Goal: Task Accomplishment & Management: Complete application form

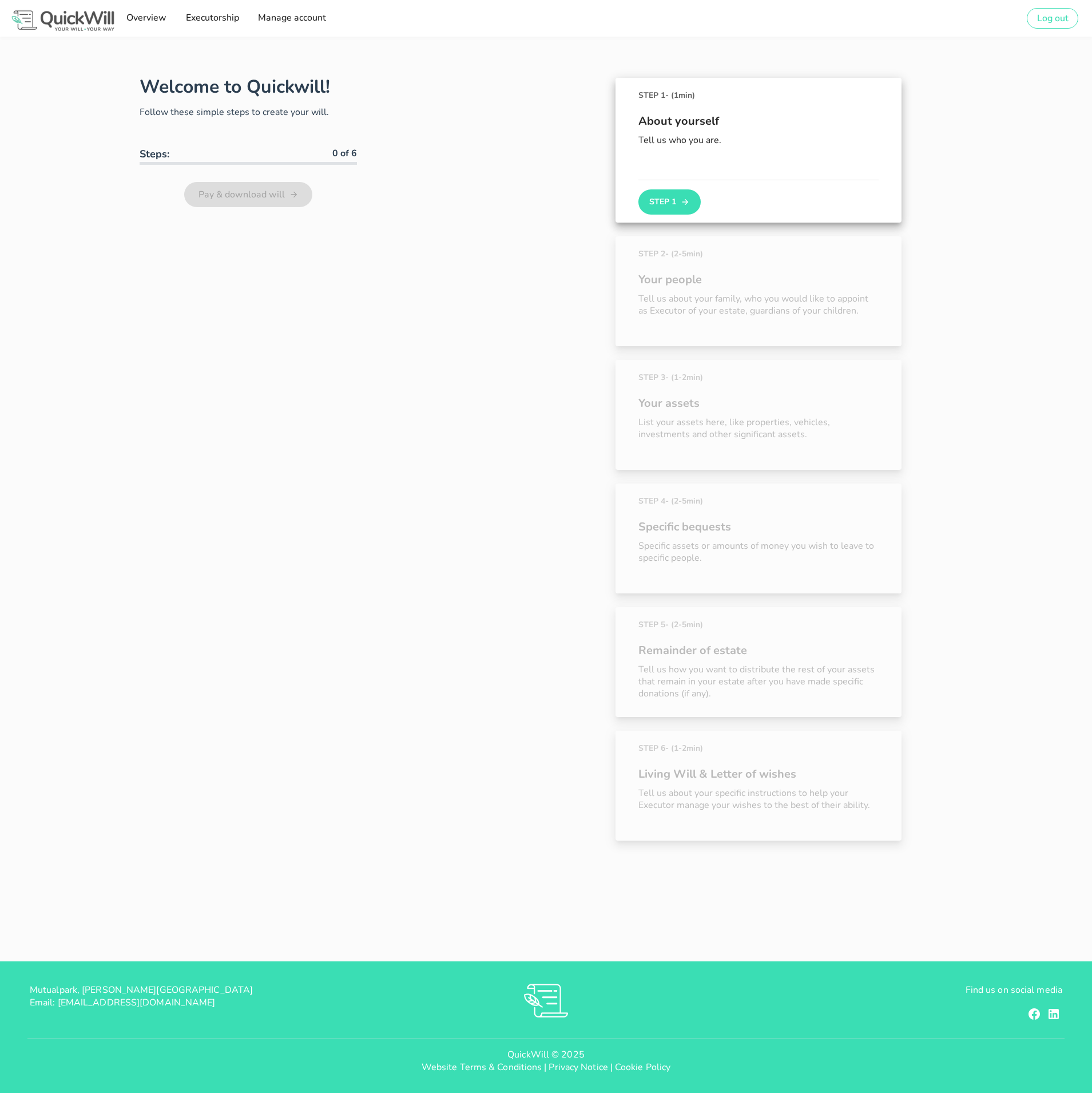
type input "[PERSON_NAME][EMAIL_ADDRESS][DOMAIN_NAME]"
click at [671, 196] on button "Step 1" at bounding box center [669, 202] width 62 height 25
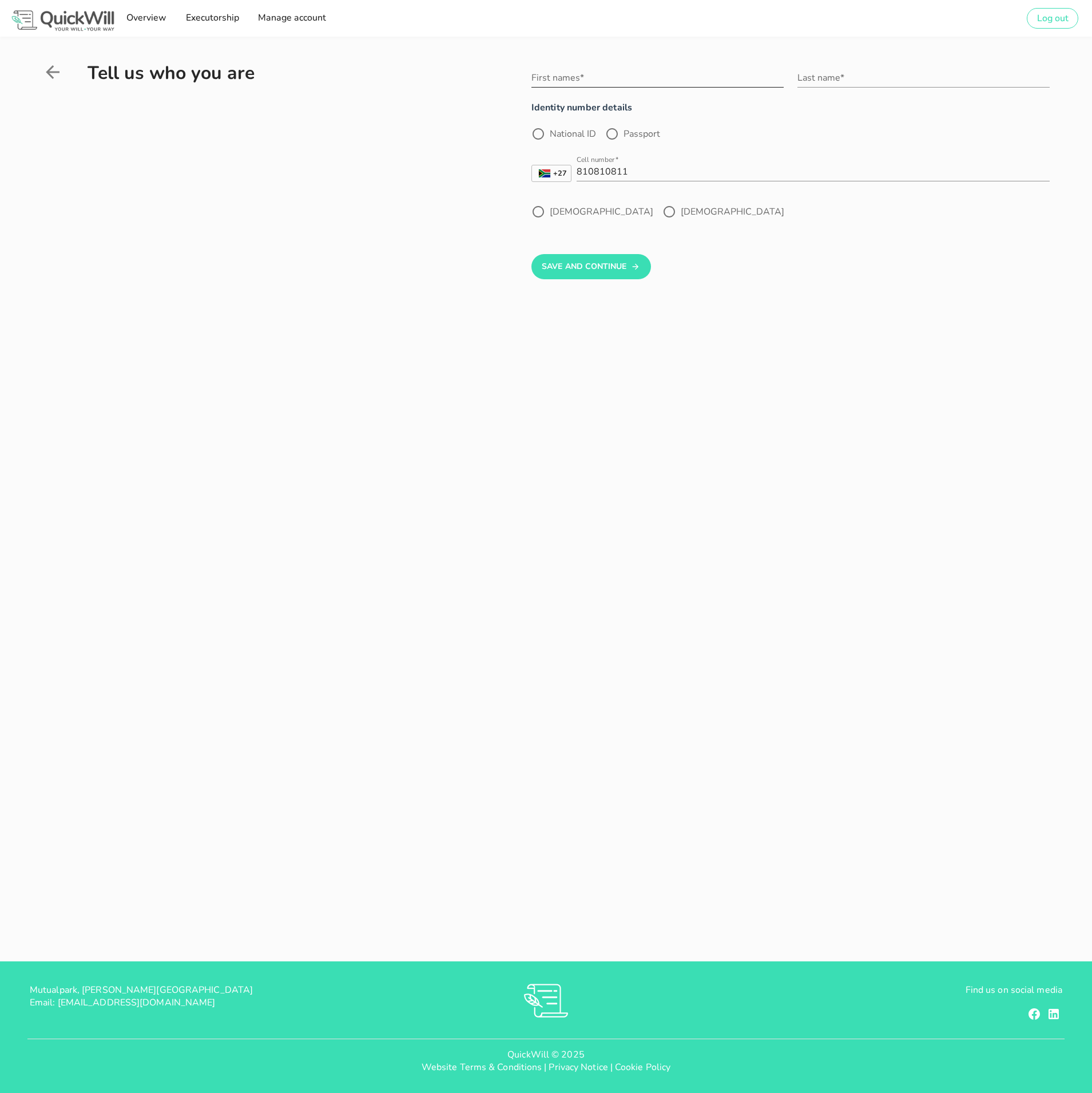
click at [616, 67] on div "First names*" at bounding box center [657, 81] width 252 height 38
click at [638, 76] on input "1" at bounding box center [657, 77] width 252 height 18
type input "asdasd"
click at [884, 83] on input "Last name*" at bounding box center [923, 77] width 252 height 18
type input "asdasd"
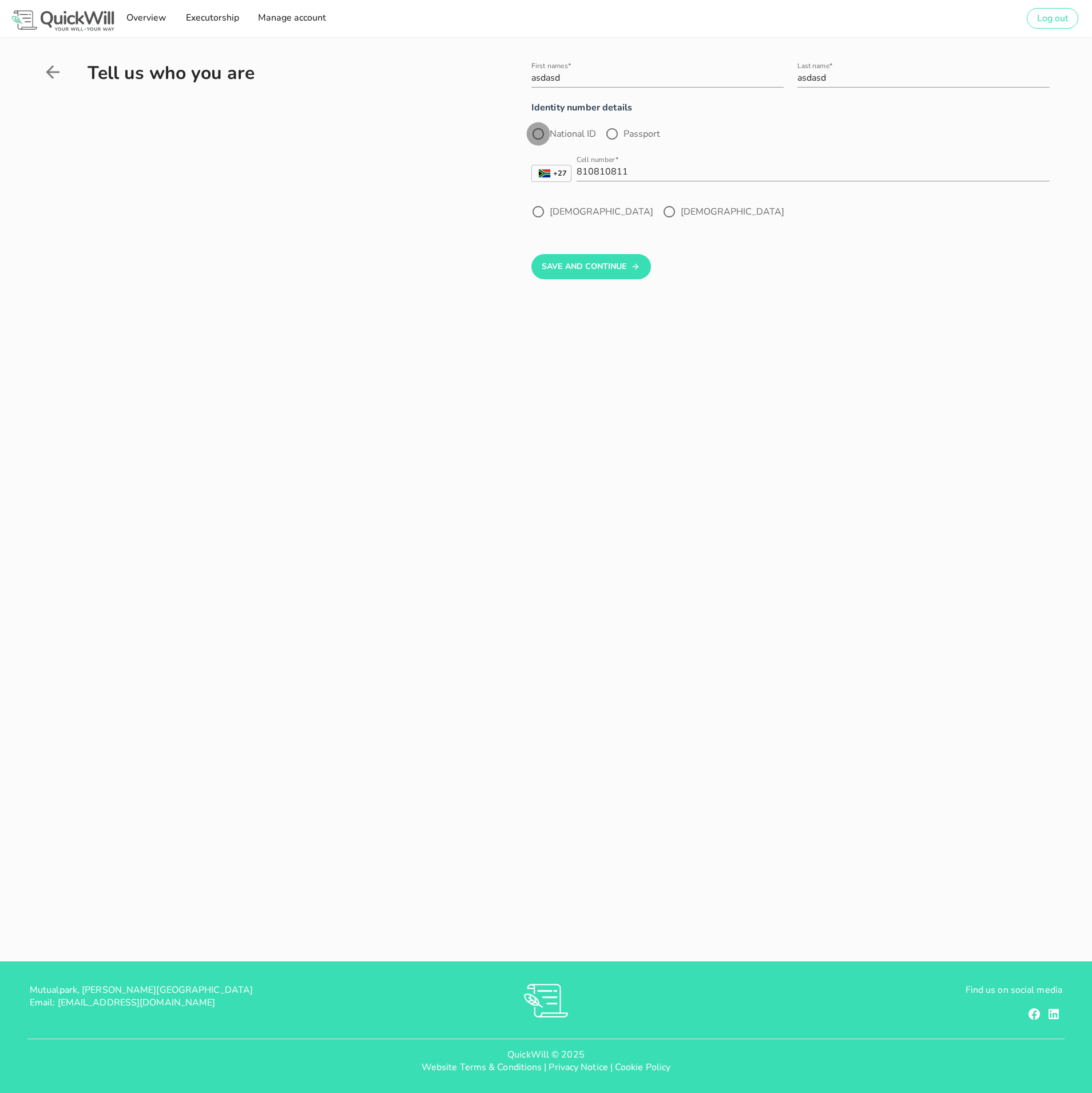
click at [541, 132] on div at bounding box center [538, 133] width 19 height 19
radio input "true"
click at [583, 172] on input "Nationality*" at bounding box center [782, 171] width 502 height 18
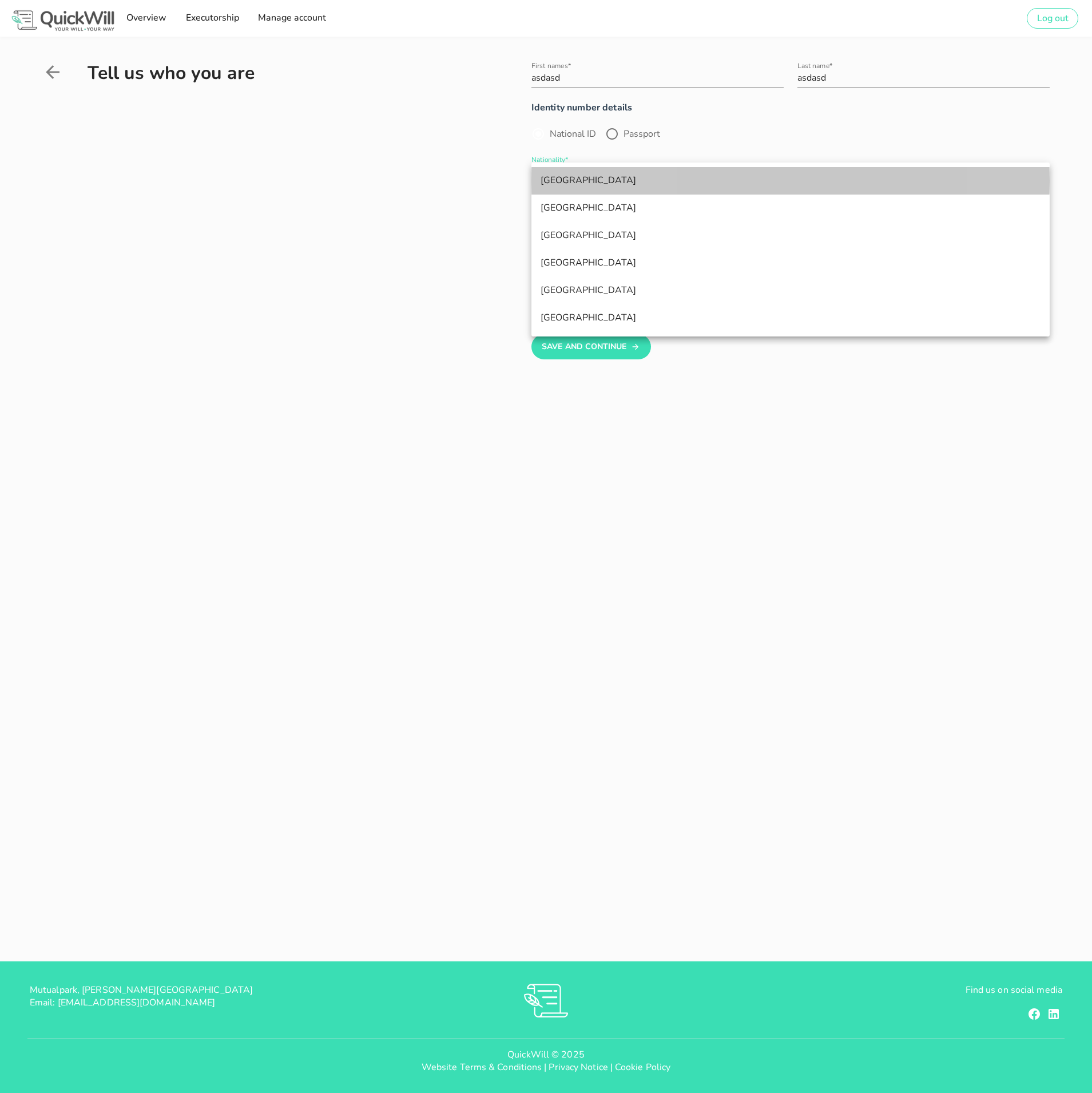
click at [571, 183] on div "[GEOGRAPHIC_DATA]" at bounding box center [790, 181] width 500 height 11
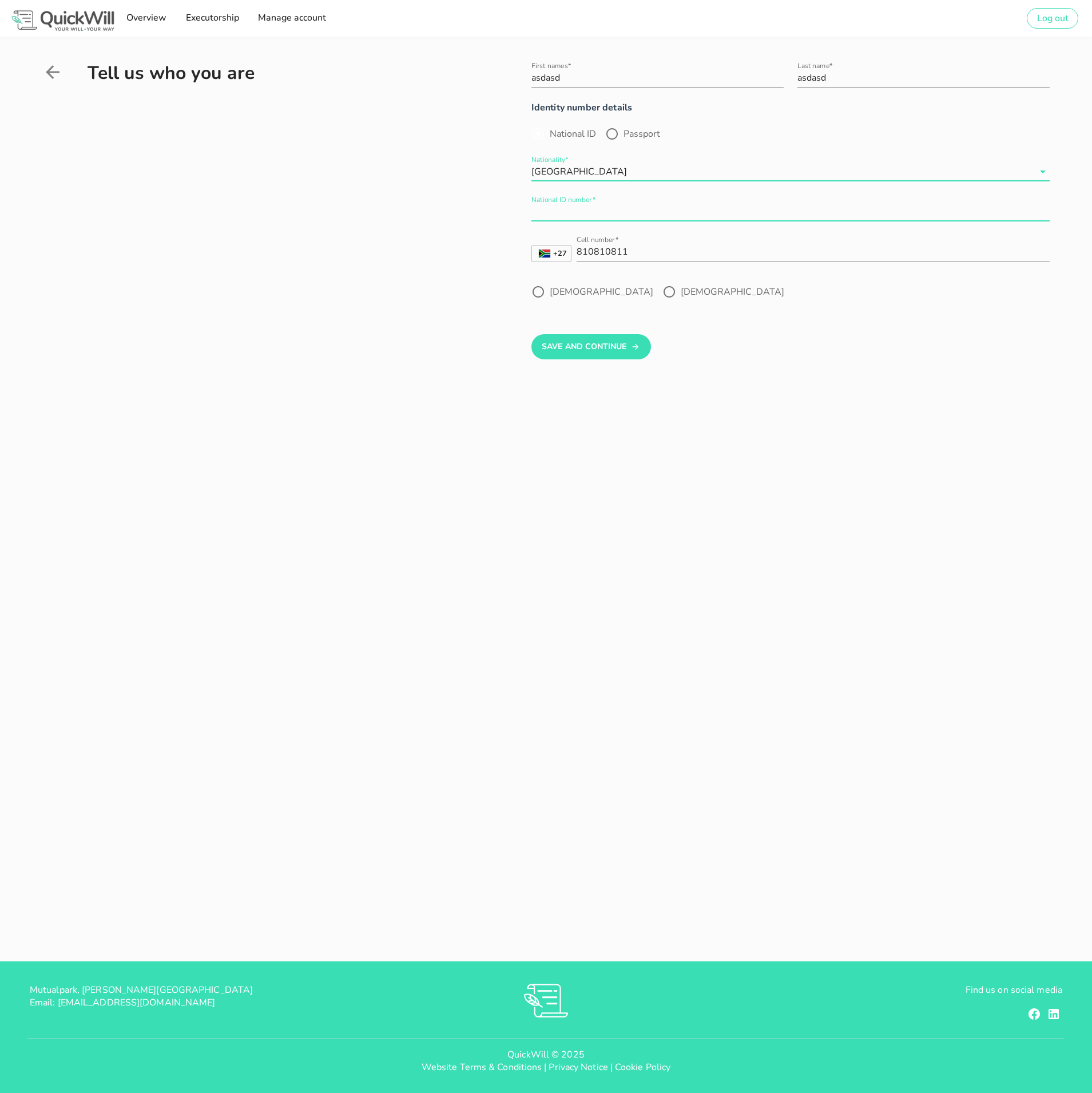
click at [569, 207] on input "National ID number*" at bounding box center [790, 211] width 518 height 18
paste input "0401019749183"
type input "0401019749183"
drag, startPoint x: 537, startPoint y: 291, endPoint x: 547, endPoint y: 299, distance: 12.8
click at [537, 291] on div at bounding box center [538, 292] width 19 height 19
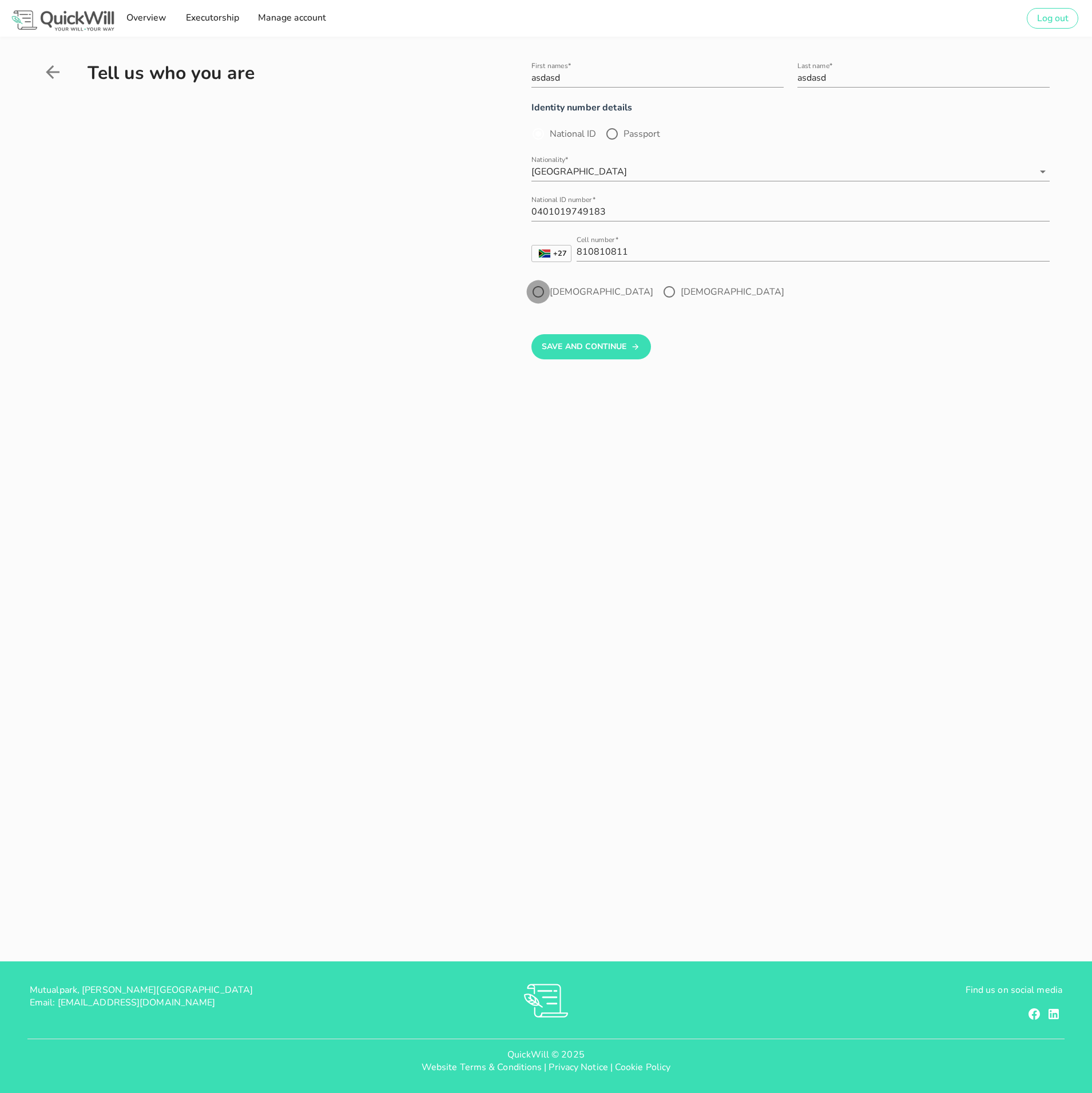
radio input "true"
click at [590, 346] on button "Save And Continue" at bounding box center [591, 347] width 120 height 25
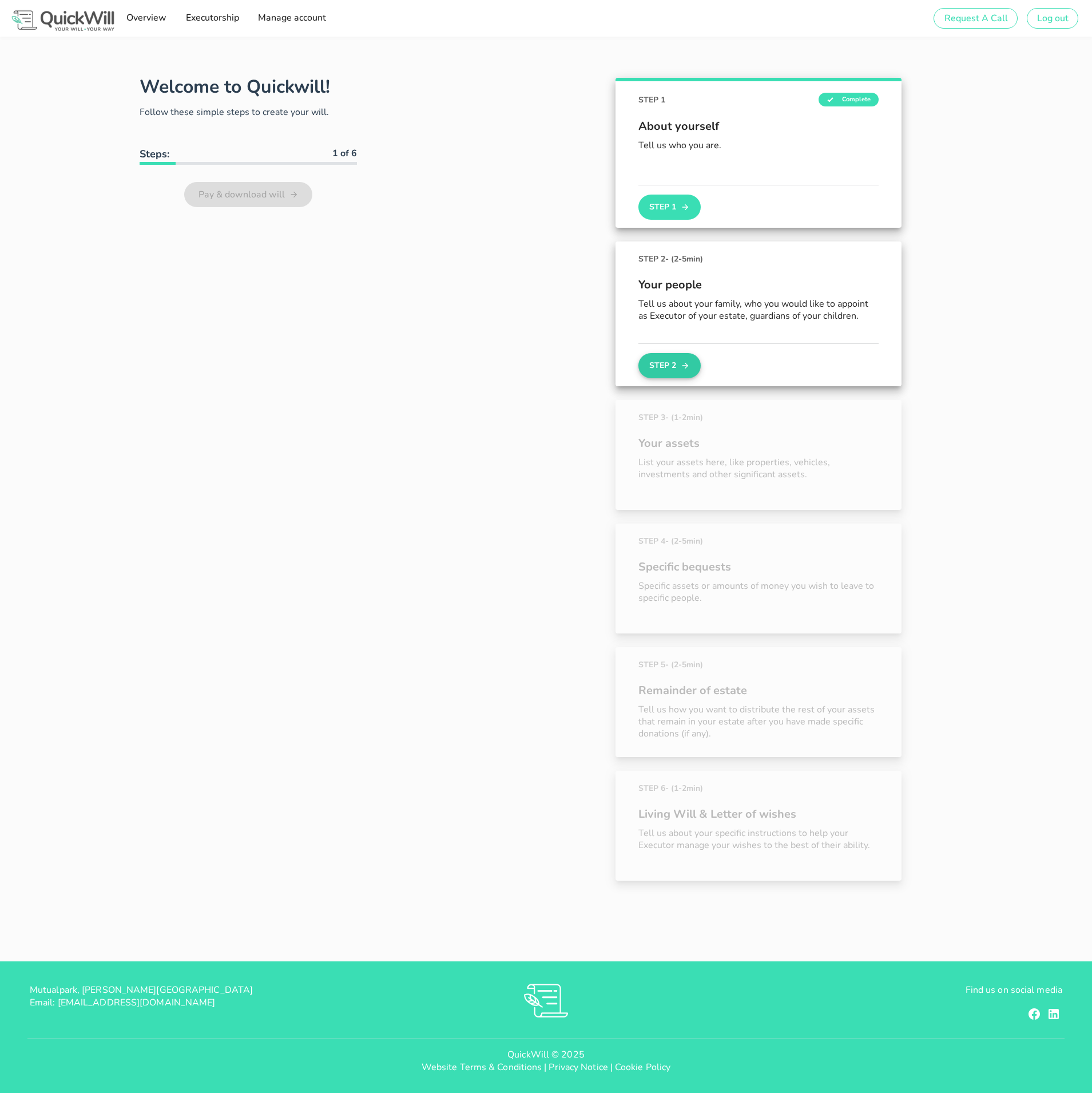
click at [677, 362] on button "Step 2" at bounding box center [669, 366] width 62 height 25
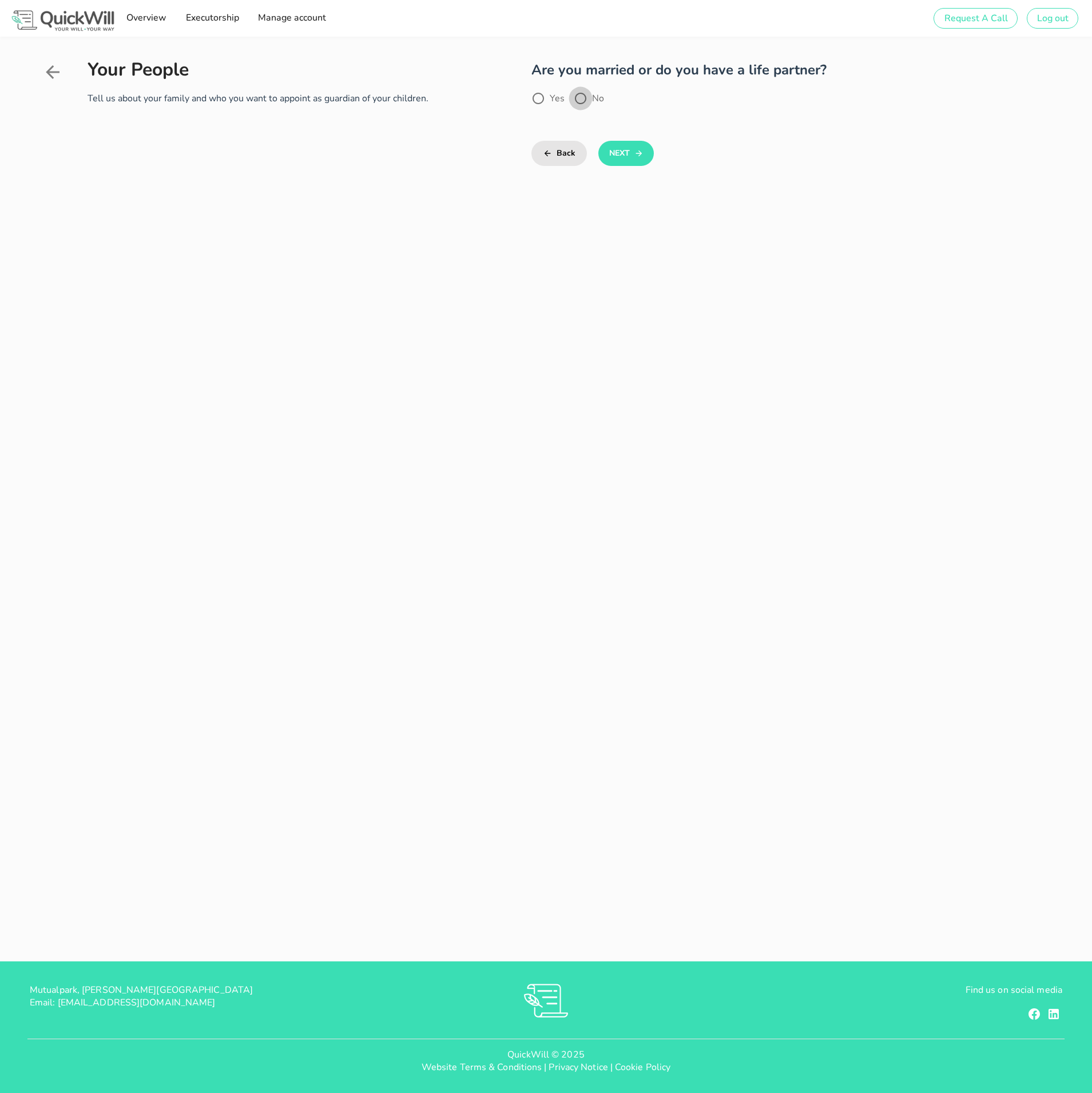
click at [581, 99] on div at bounding box center [580, 98] width 19 height 19
radio input "true"
click at [620, 153] on button "Next" at bounding box center [626, 153] width 55 height 25
click at [578, 109] on div at bounding box center [580, 112] width 19 height 19
radio input "true"
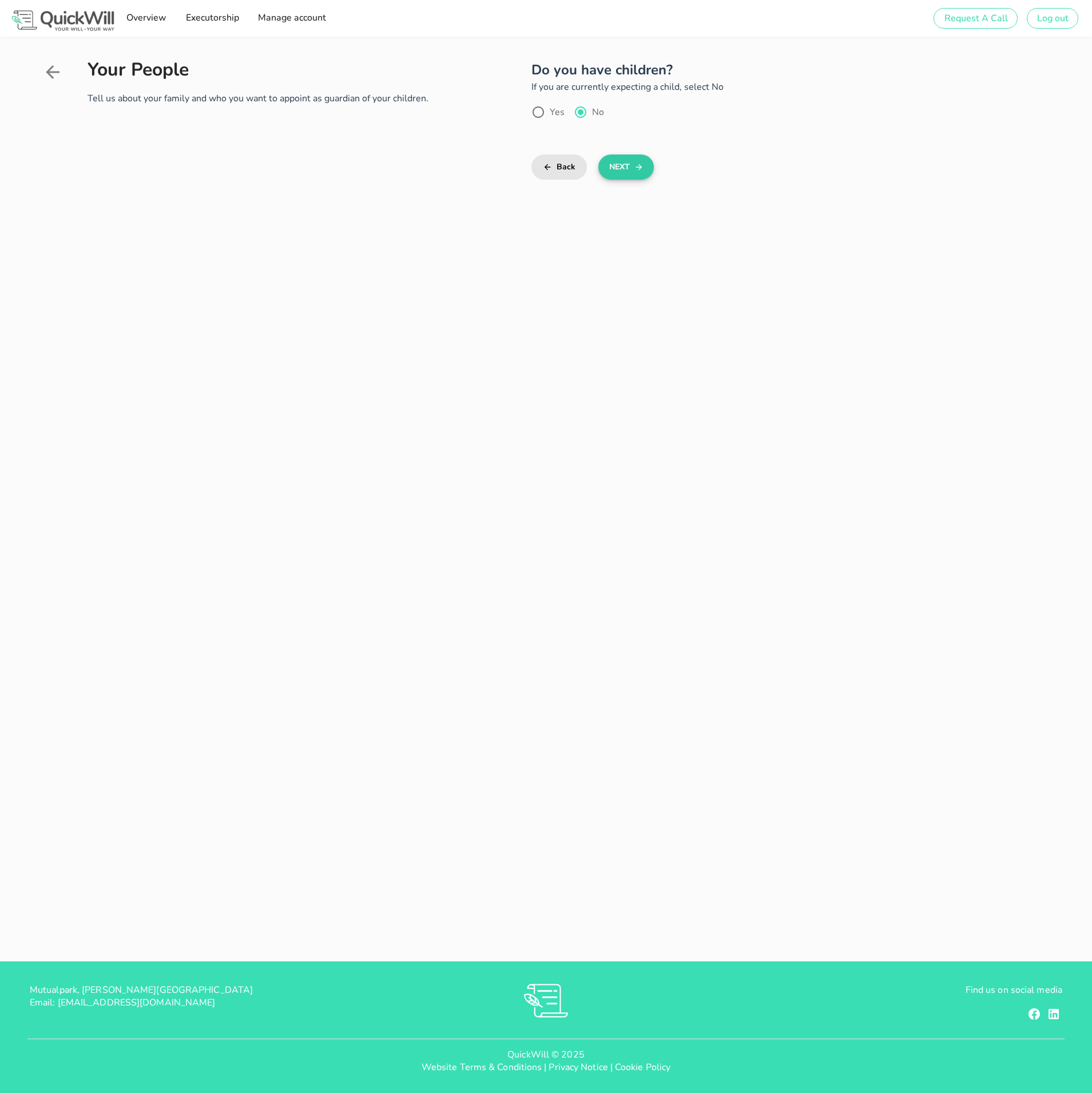
click at [623, 167] on button "Next" at bounding box center [626, 167] width 55 height 25
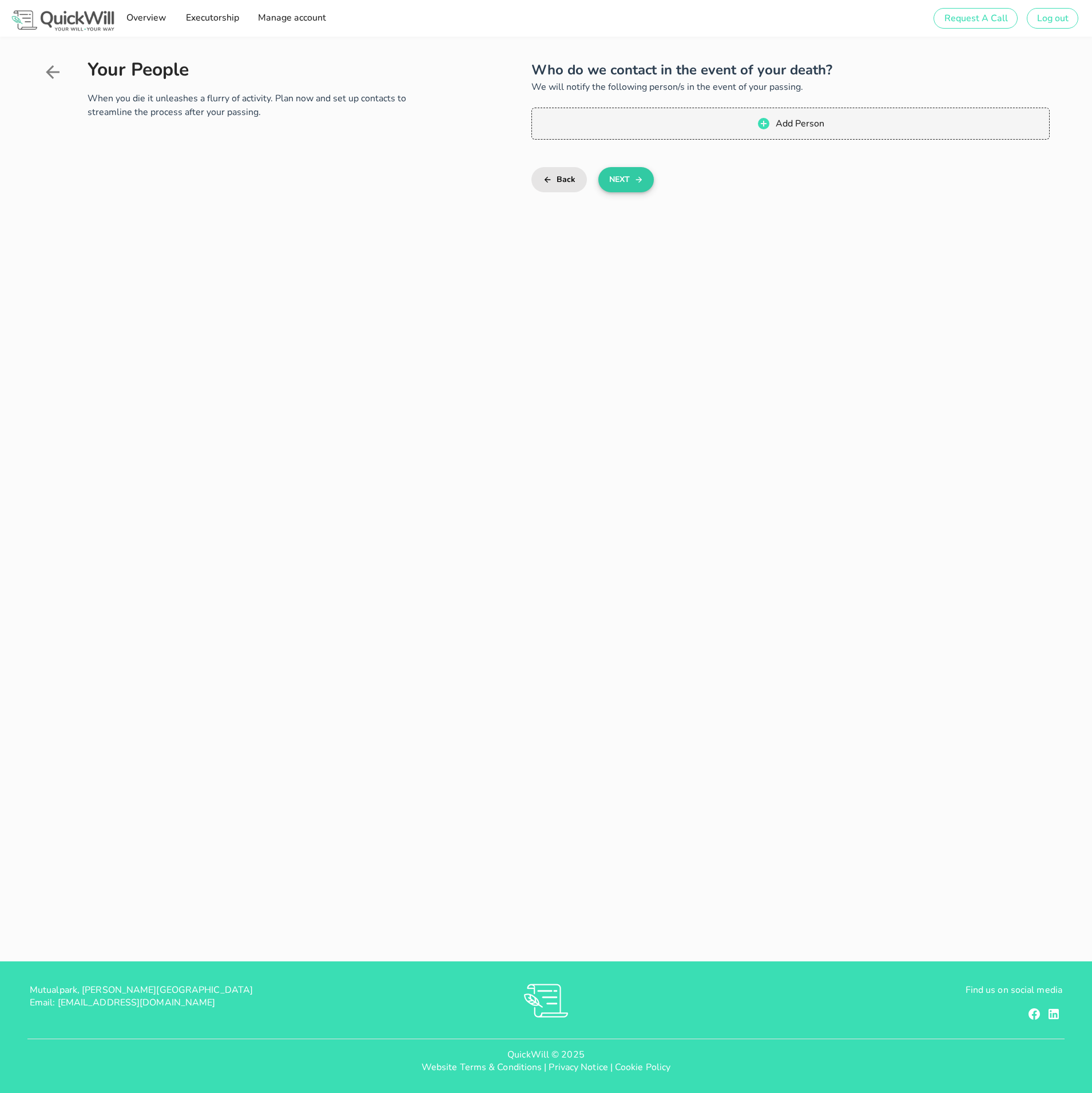
click at [632, 175] on button "Next" at bounding box center [626, 180] width 55 height 25
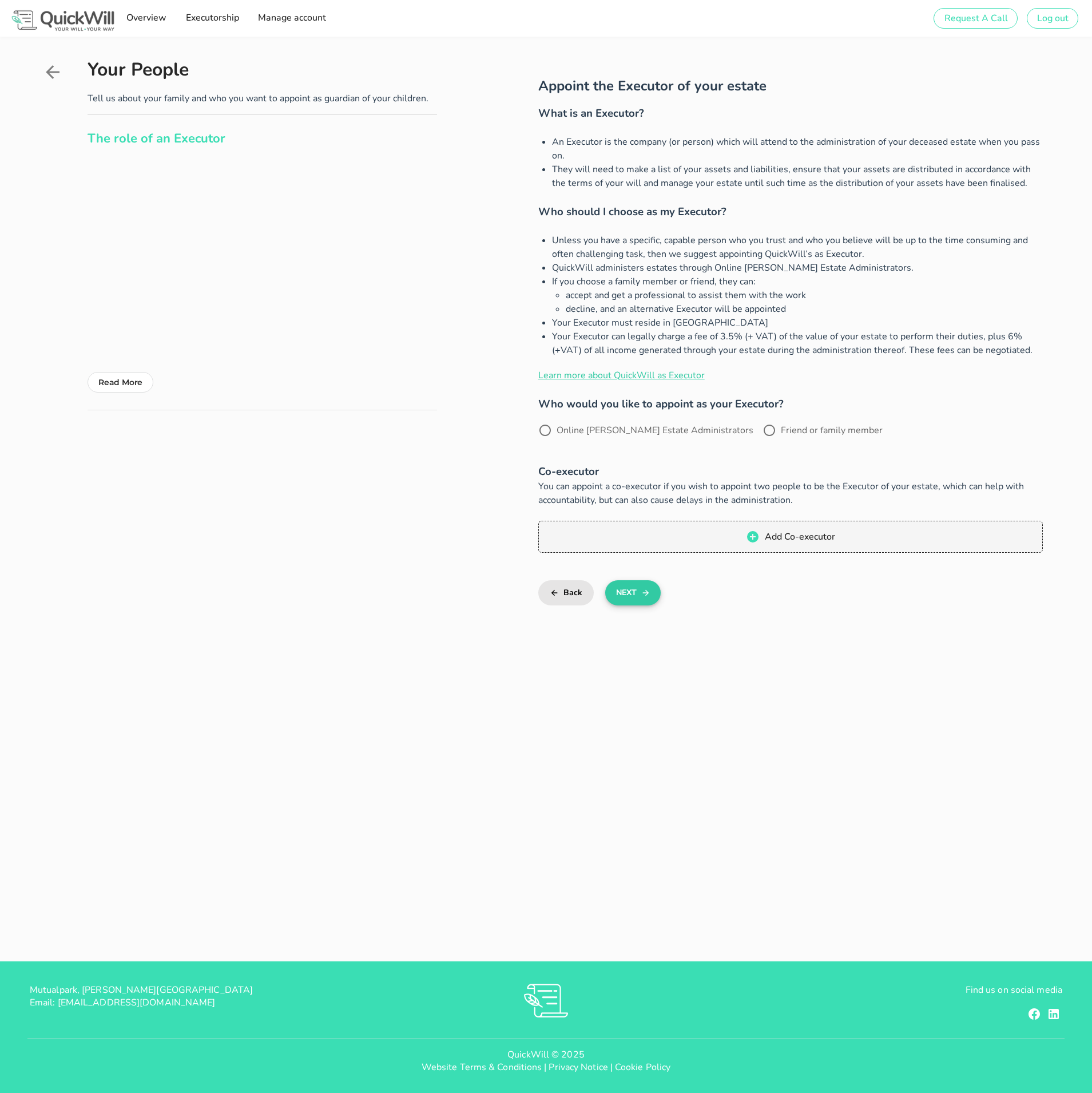
click at [630, 582] on button "Next" at bounding box center [633, 593] width 55 height 25
drag, startPoint x: 550, startPoint y: 429, endPoint x: 571, endPoint y: 445, distance: 26.4
click at [550, 429] on div at bounding box center [545, 430] width 19 height 19
radio input "true"
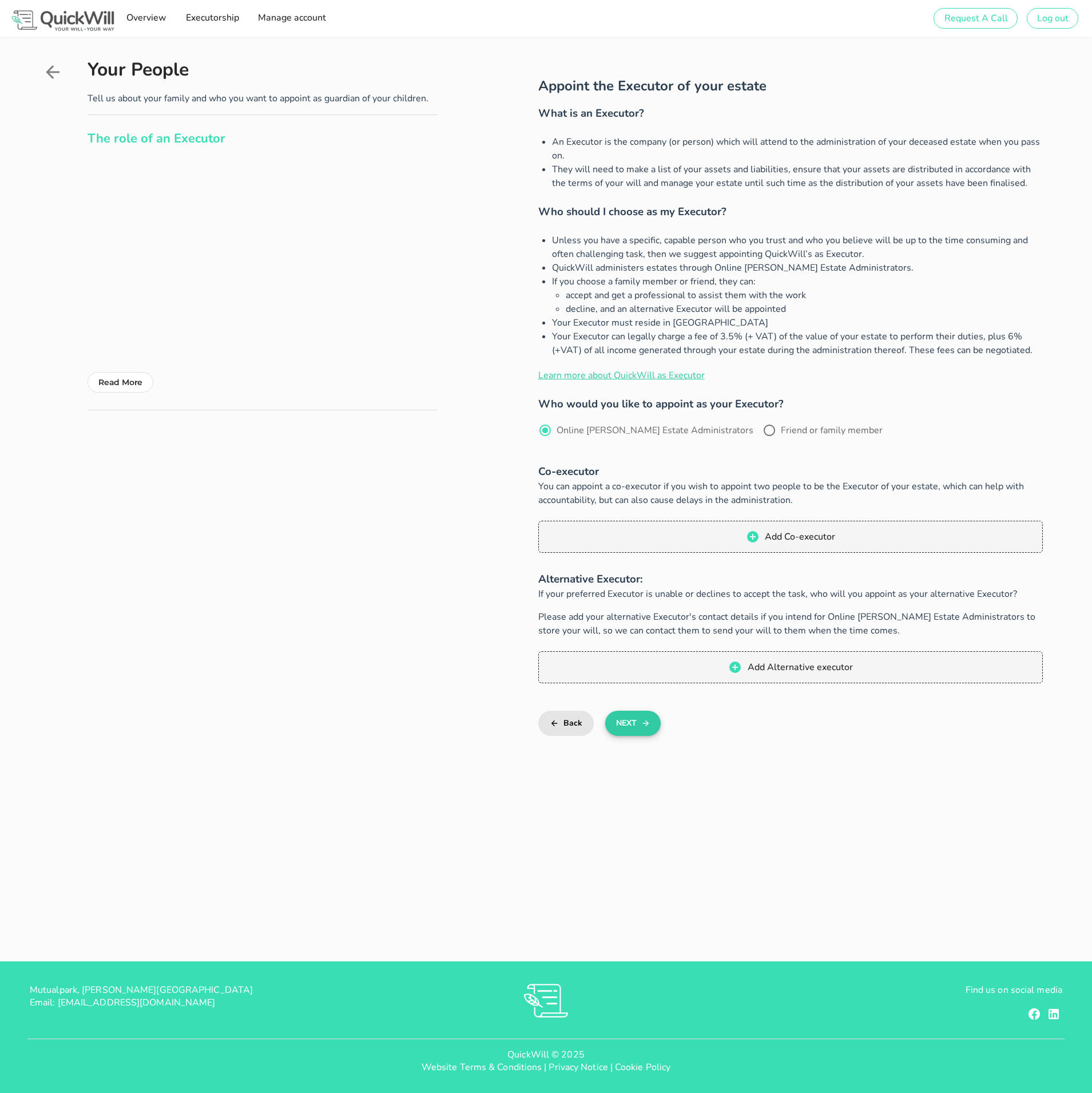
click at [631, 727] on button "Next" at bounding box center [633, 723] width 55 height 25
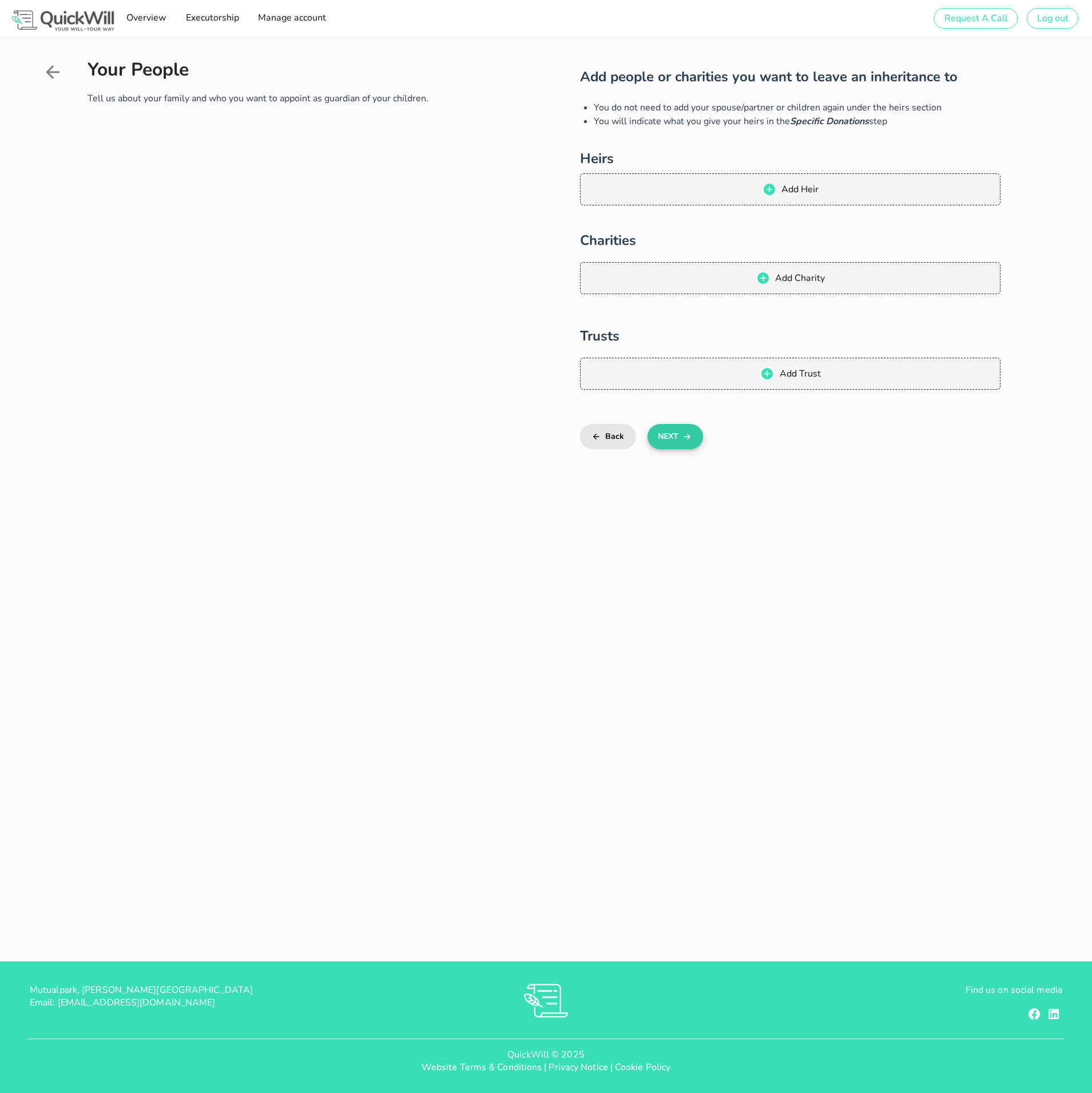
click at [671, 438] on button "Next" at bounding box center [675, 436] width 55 height 25
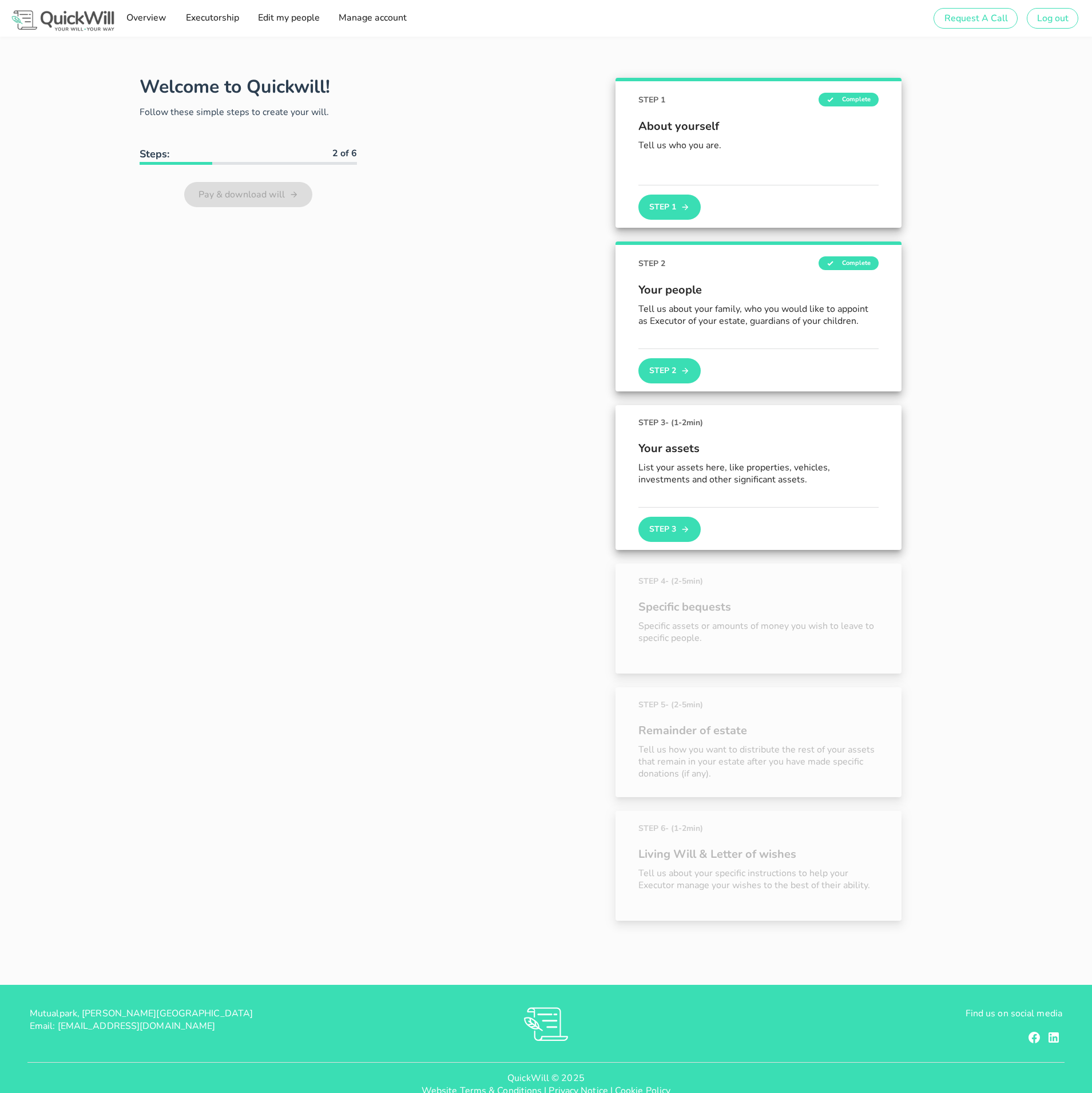
click at [668, 533] on button "Step 3" at bounding box center [669, 529] width 62 height 25
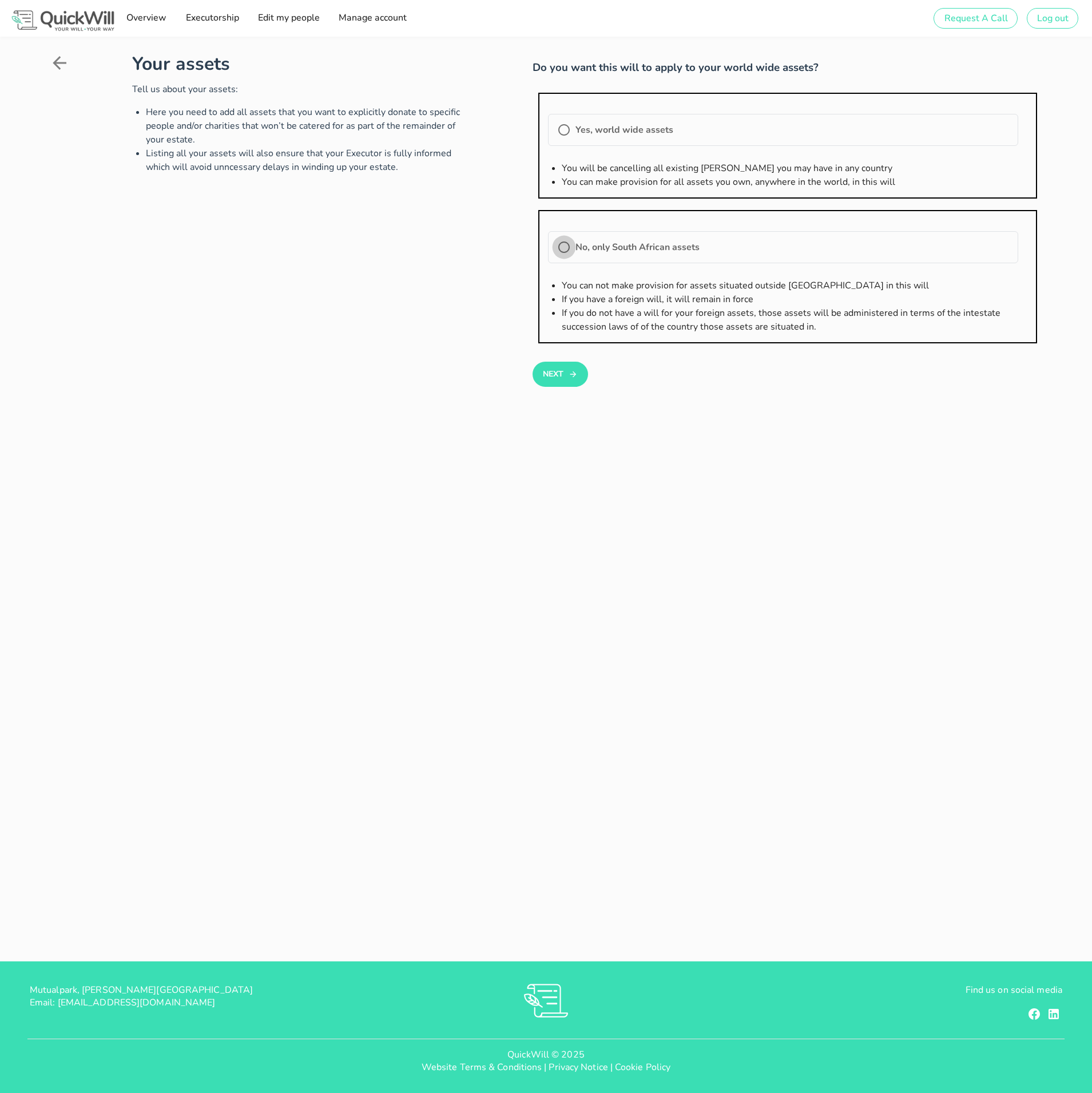
click at [562, 246] on div at bounding box center [564, 247] width 19 height 19
radio input "true"
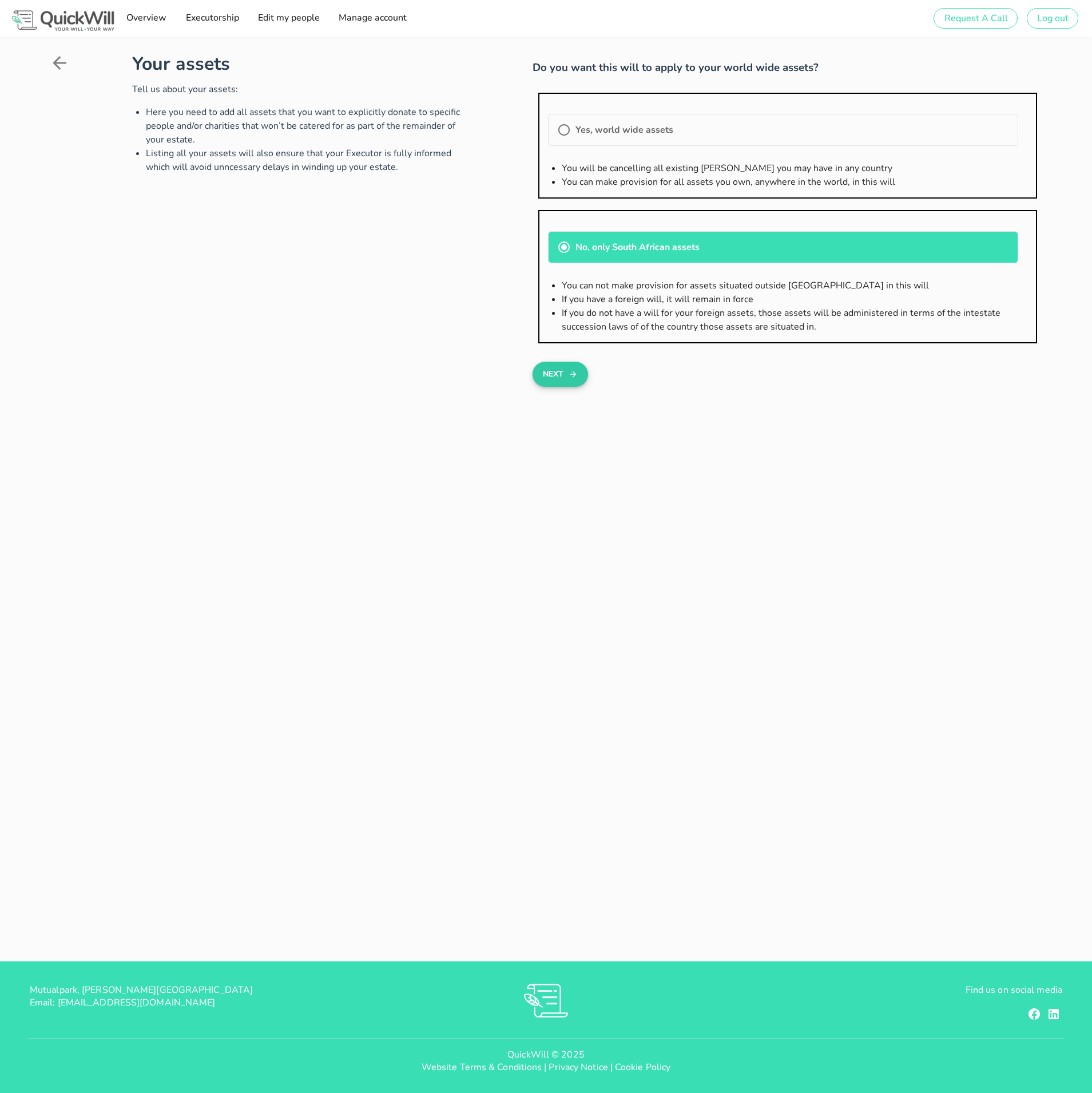
click at [563, 378] on button "Next" at bounding box center [560, 374] width 55 height 25
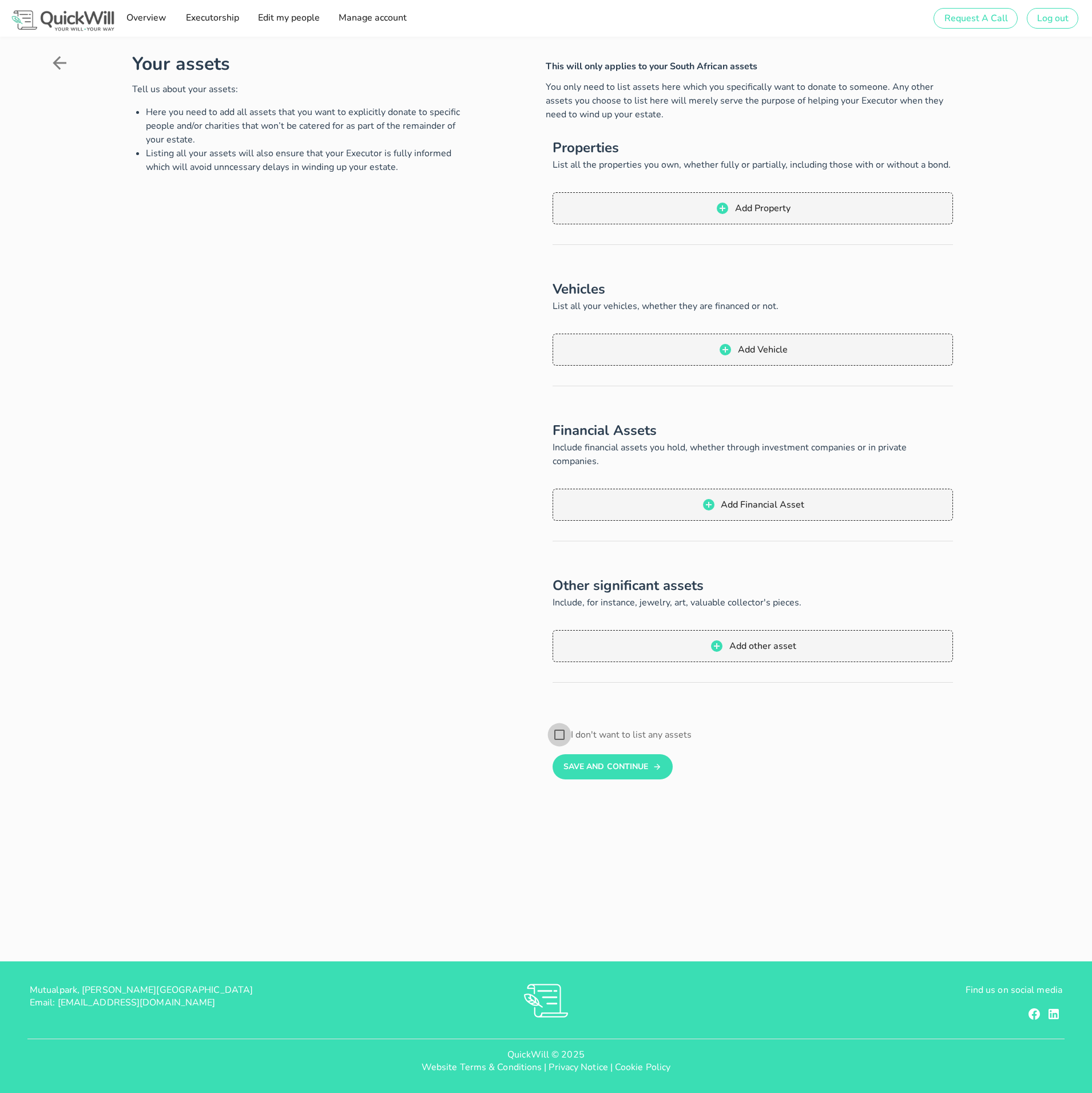
click at [568, 728] on div "I don't want to list any assets" at bounding box center [753, 735] width 401 height 14
checkbox input "true"
click at [630, 758] on button "Save And Continue" at bounding box center [612, 767] width 120 height 25
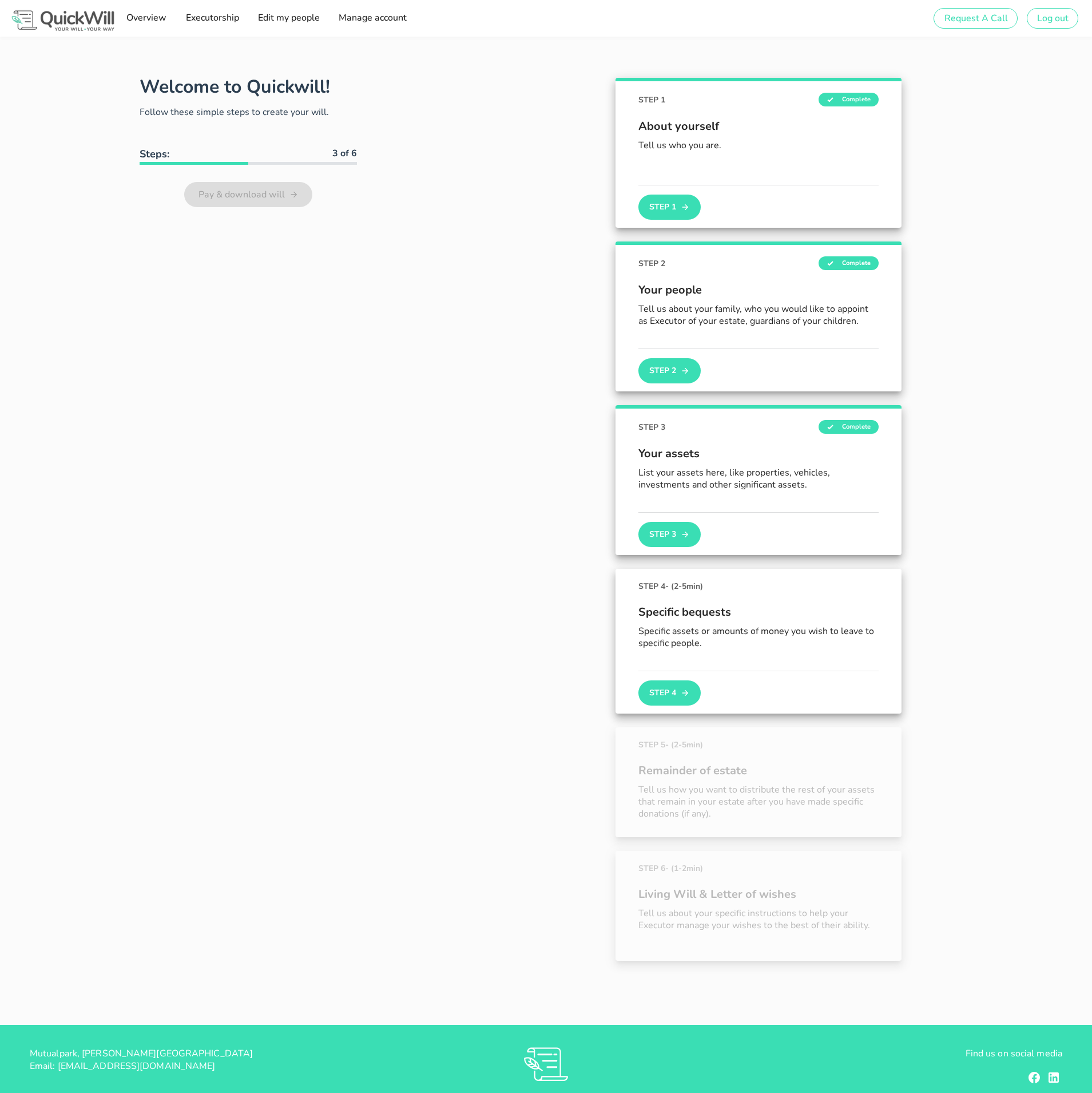
click at [675, 696] on button "Step 4" at bounding box center [669, 693] width 62 height 25
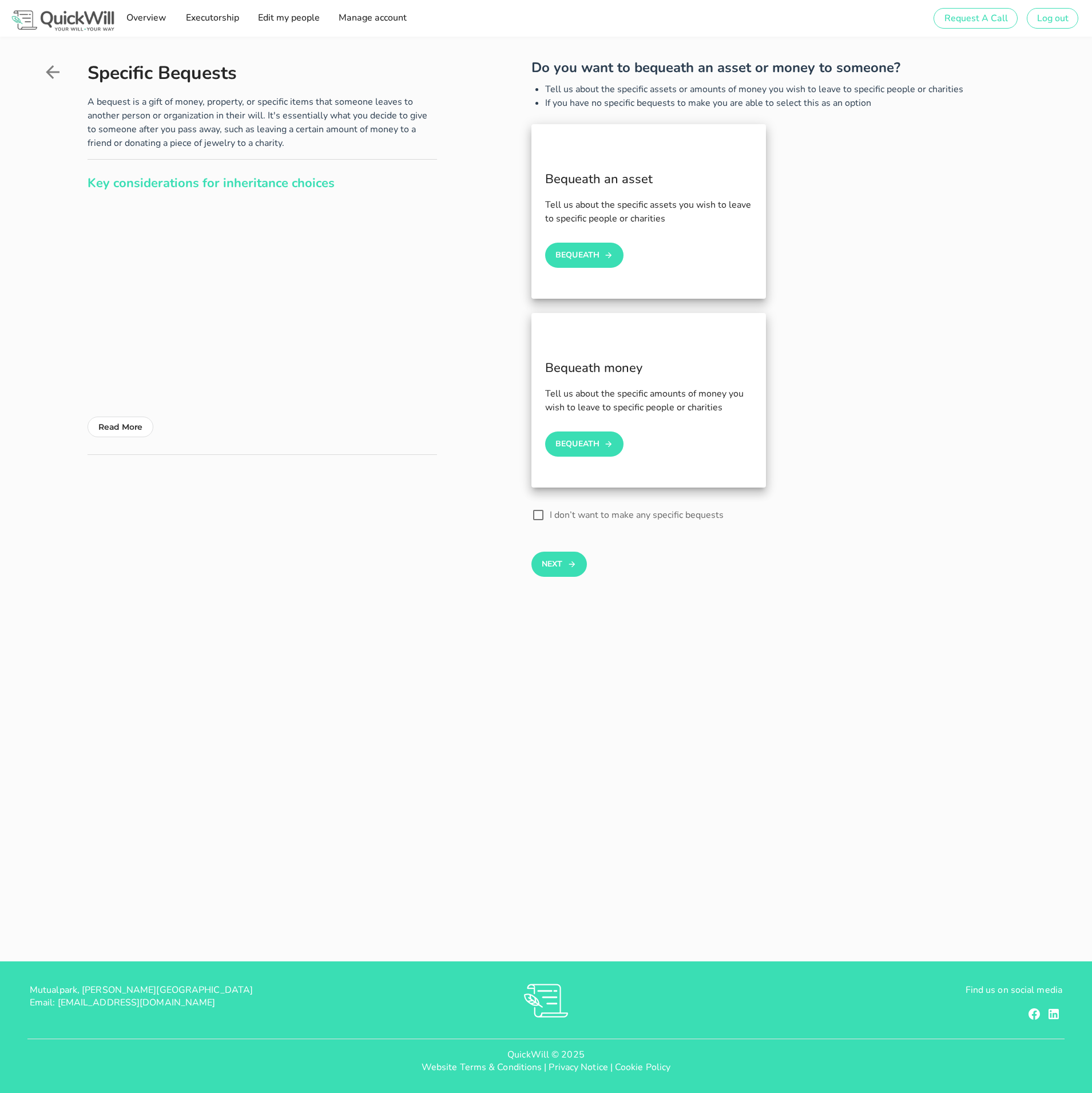
drag, startPoint x: 556, startPoint y: 513, endPoint x: 558, endPoint y: 519, distance: 6.3
click at [555, 513] on label "I don’t want to make any specific bequests" at bounding box center [800, 515] width 500 height 11
checkbox input "true"
click at [561, 560] on button "Next" at bounding box center [559, 564] width 55 height 25
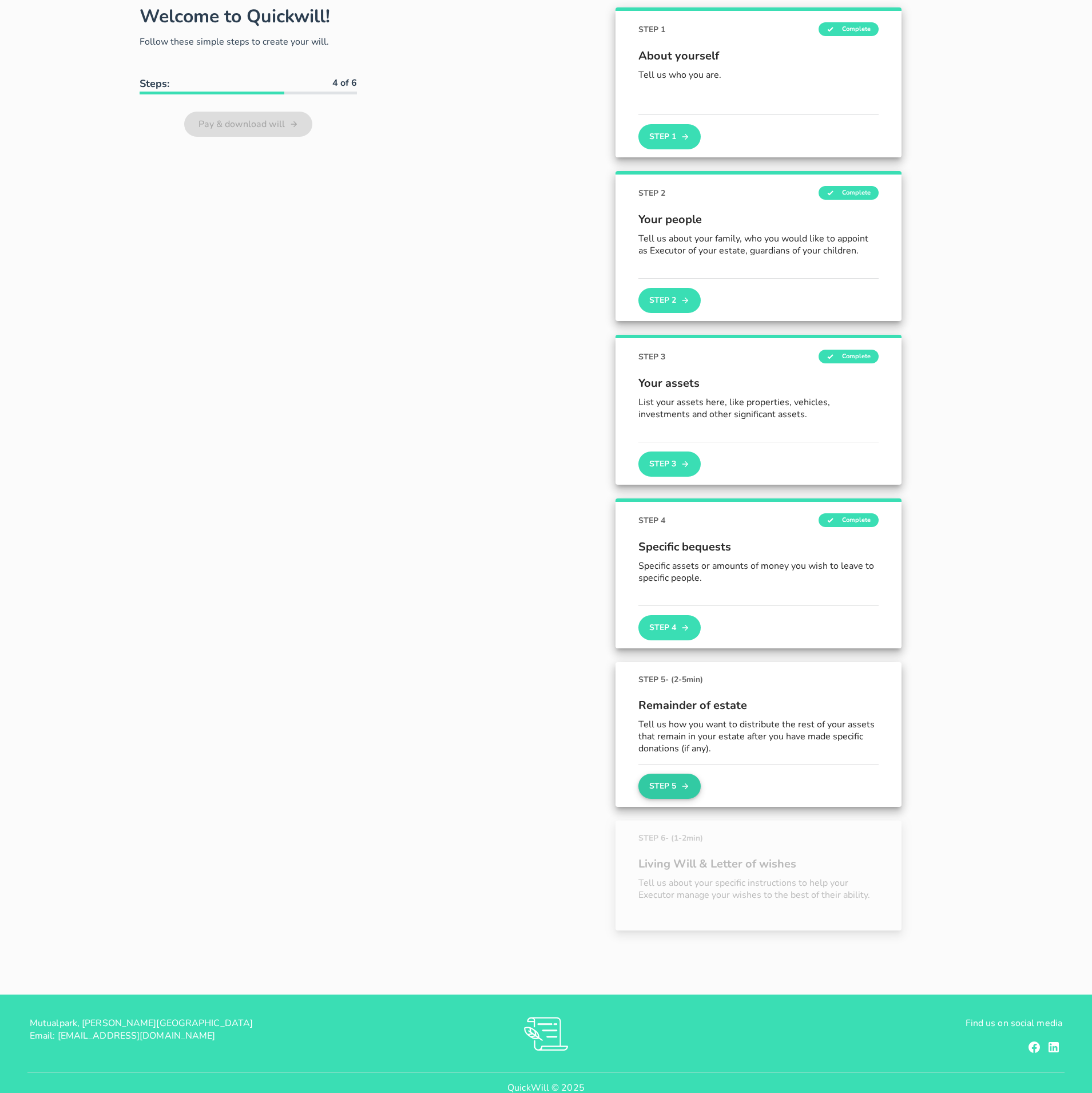
scroll to position [103, 0]
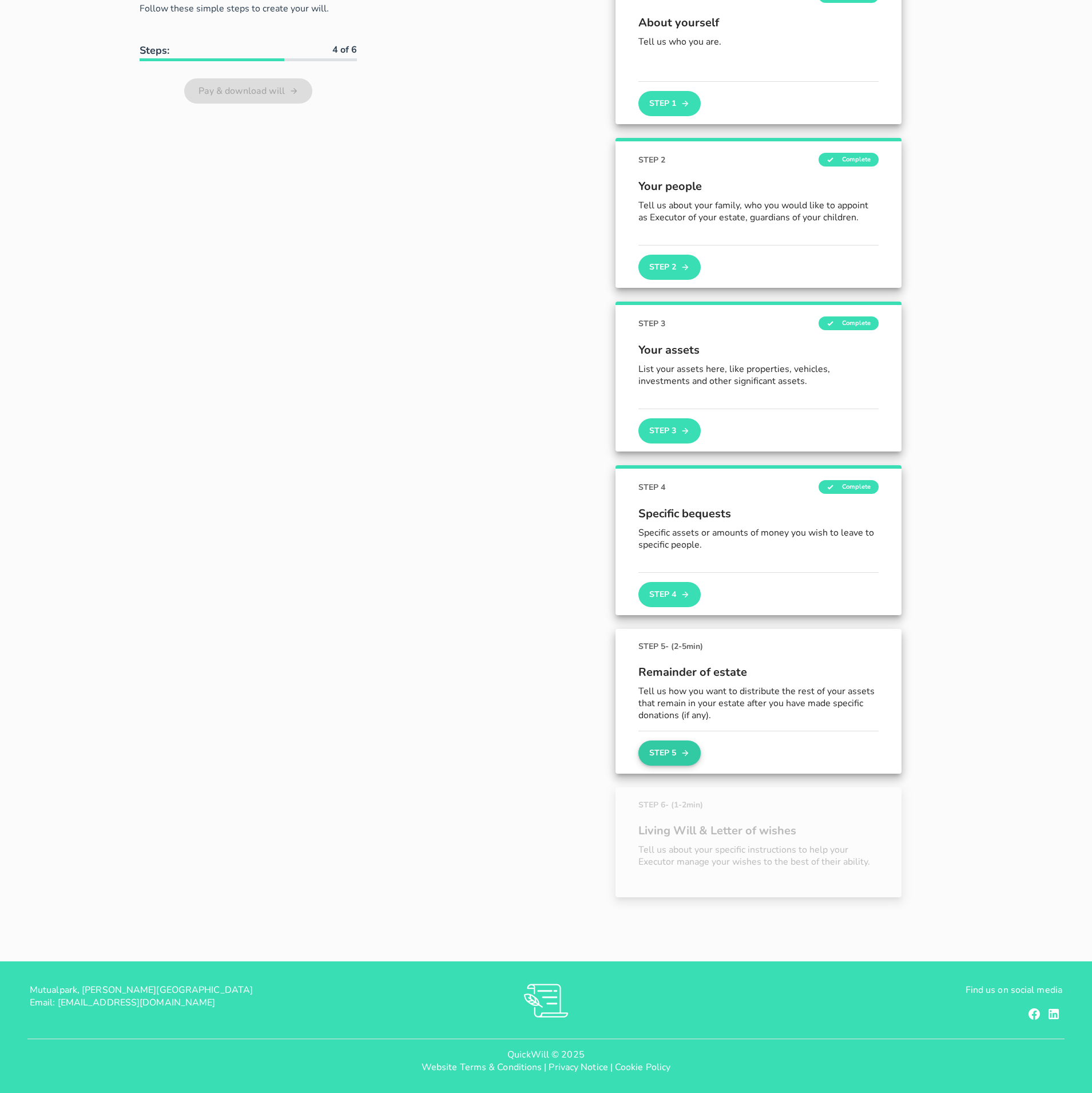
click at [679, 757] on button "Step 5" at bounding box center [669, 753] width 62 height 25
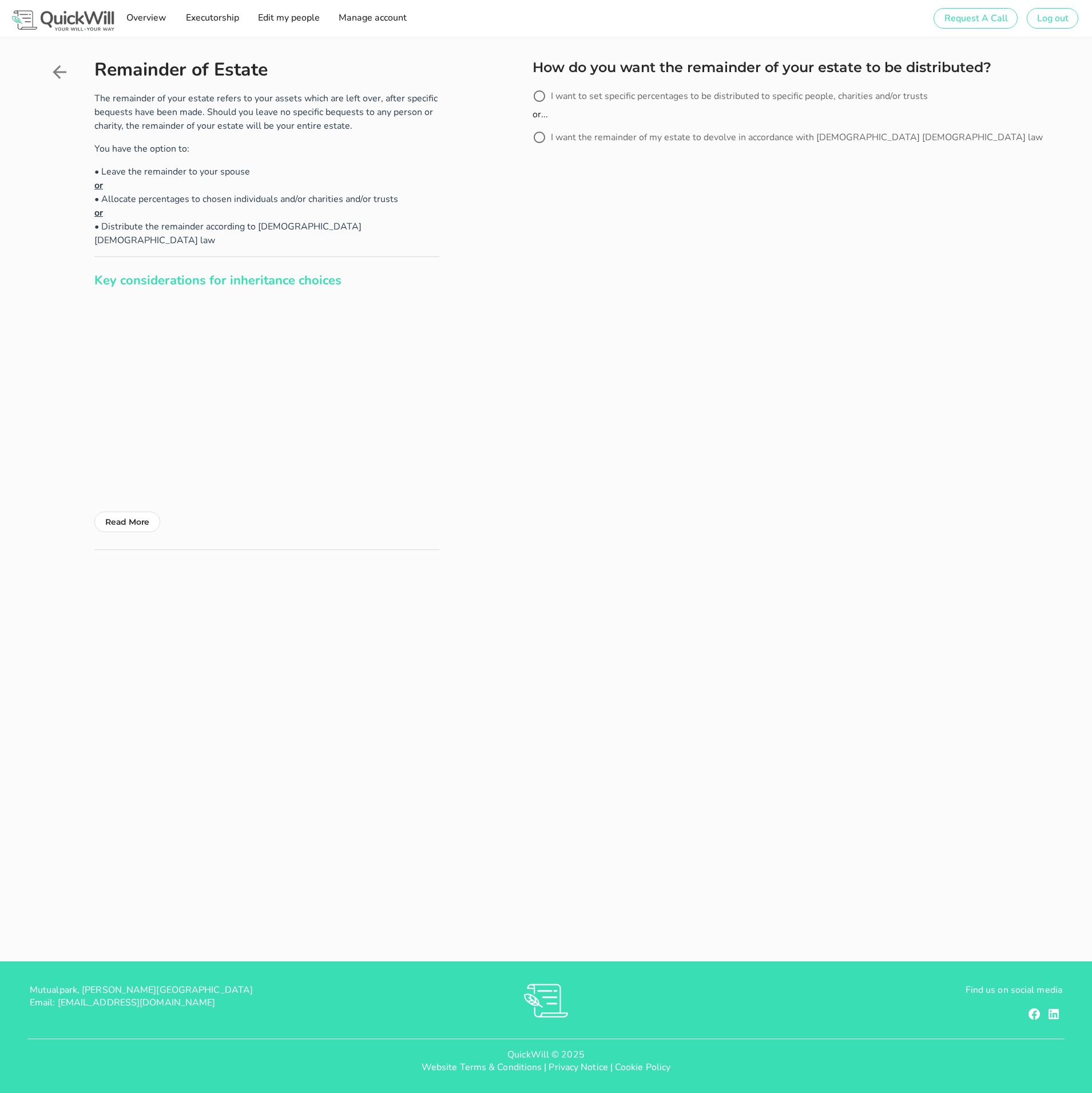
click at [565, 142] on label "I want the remainder of my estate to devolve in accordance with [DEMOGRAPHIC_DA…" at bounding box center [797, 137] width 492 height 11
radio input "true"
drag, startPoint x: 557, startPoint y: 195, endPoint x: 583, endPoint y: 210, distance: 30.0
click at [558, 195] on button "Next" at bounding box center [560, 192] width 55 height 25
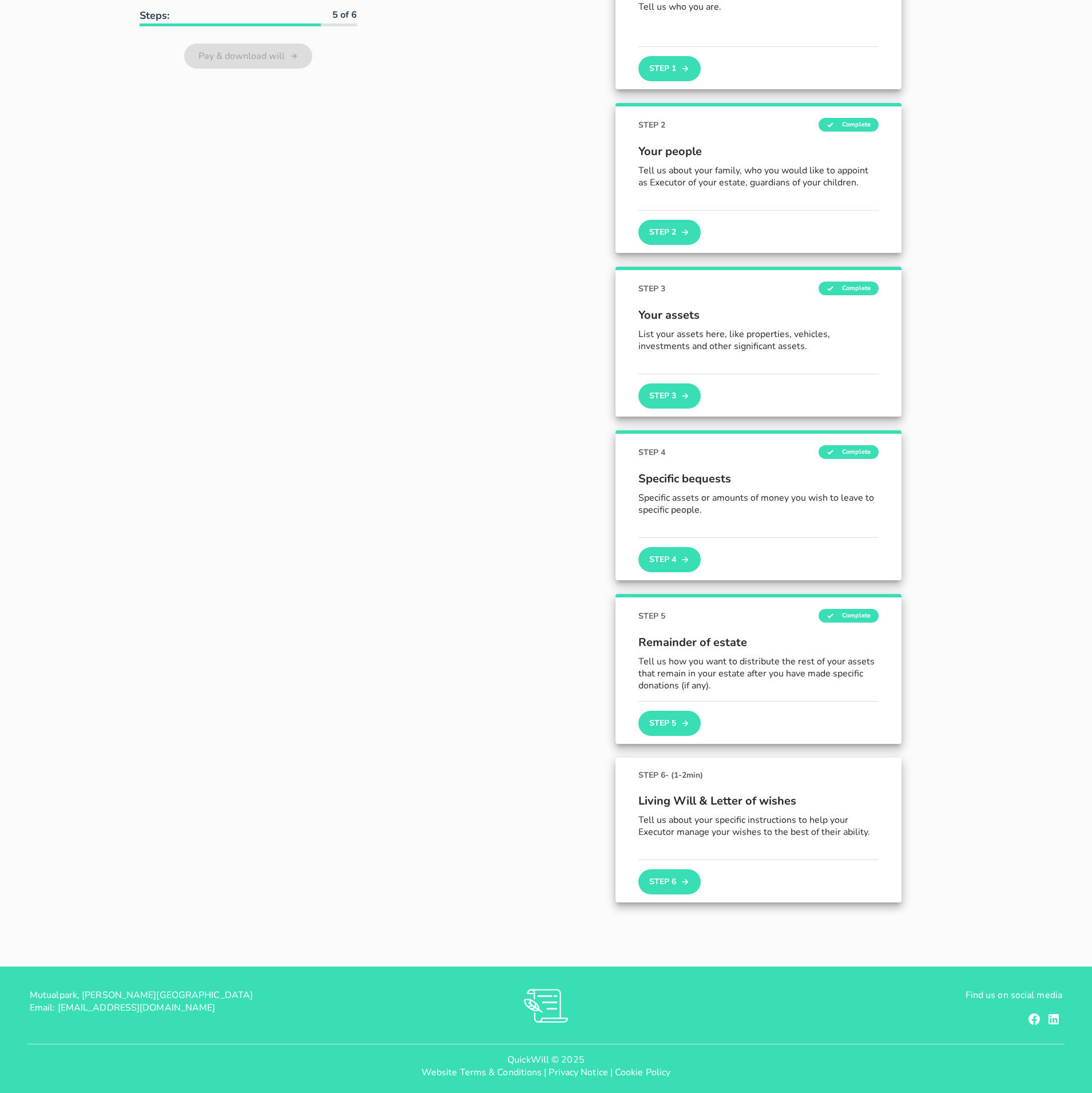
scroll to position [141, 0]
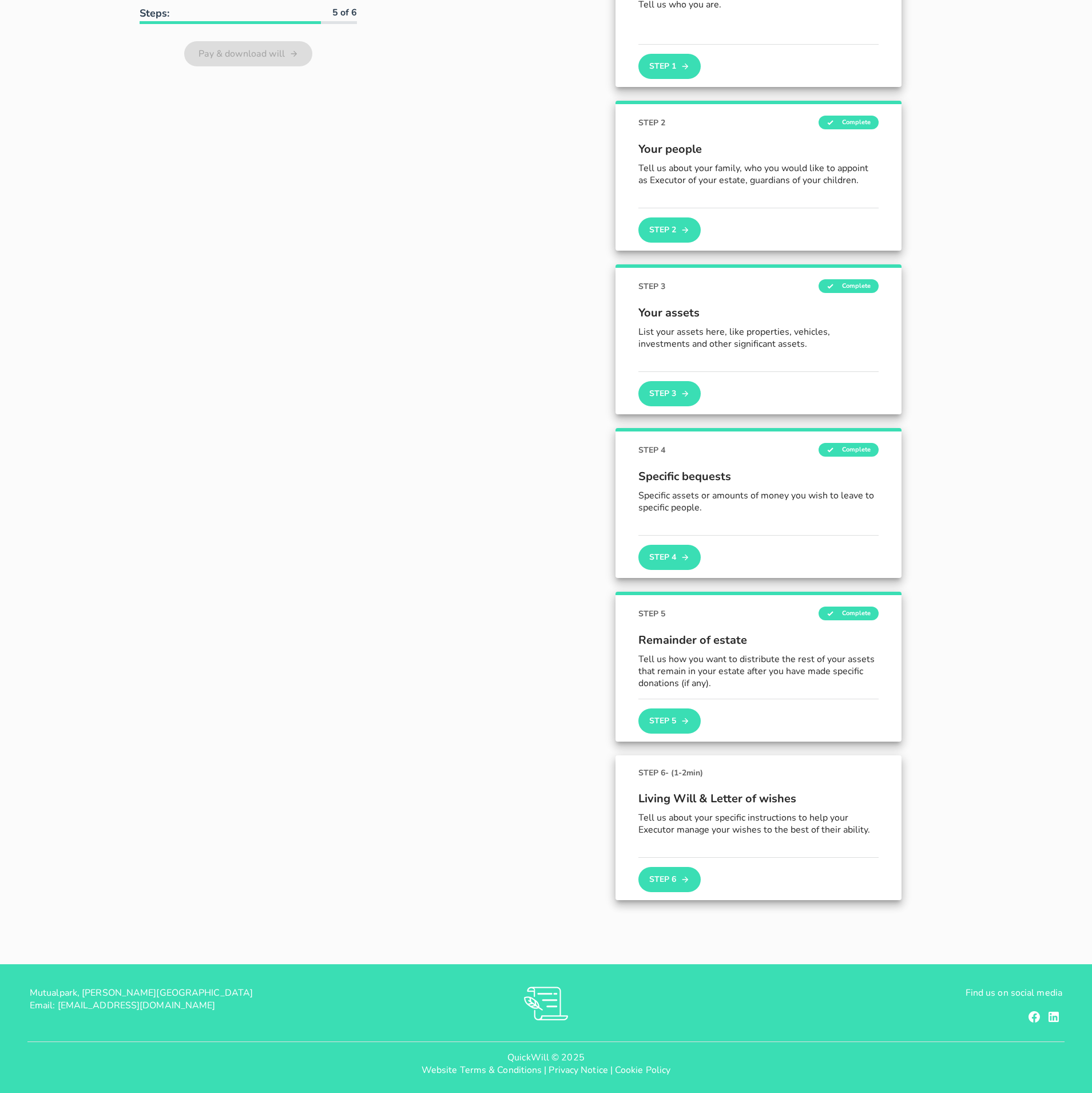
click at [681, 886] on icon "button" at bounding box center [685, 879] width 9 height 14
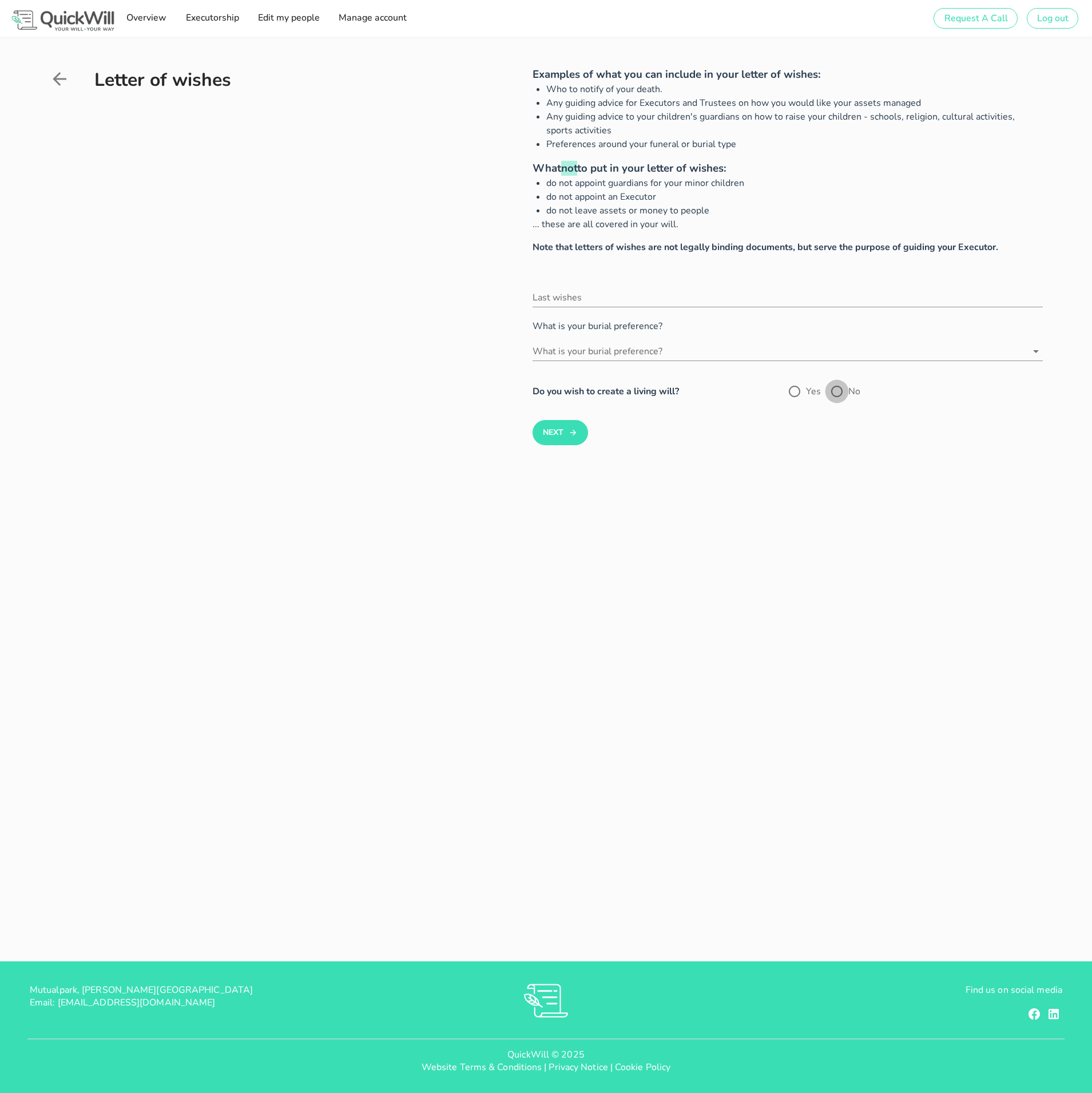
drag, startPoint x: 838, startPoint y: 394, endPoint x: 681, endPoint y: 412, distance: 158.0
click at [837, 394] on div at bounding box center [837, 391] width 19 height 19
radio input "true"
click at [568, 431] on button "Next" at bounding box center [560, 432] width 55 height 25
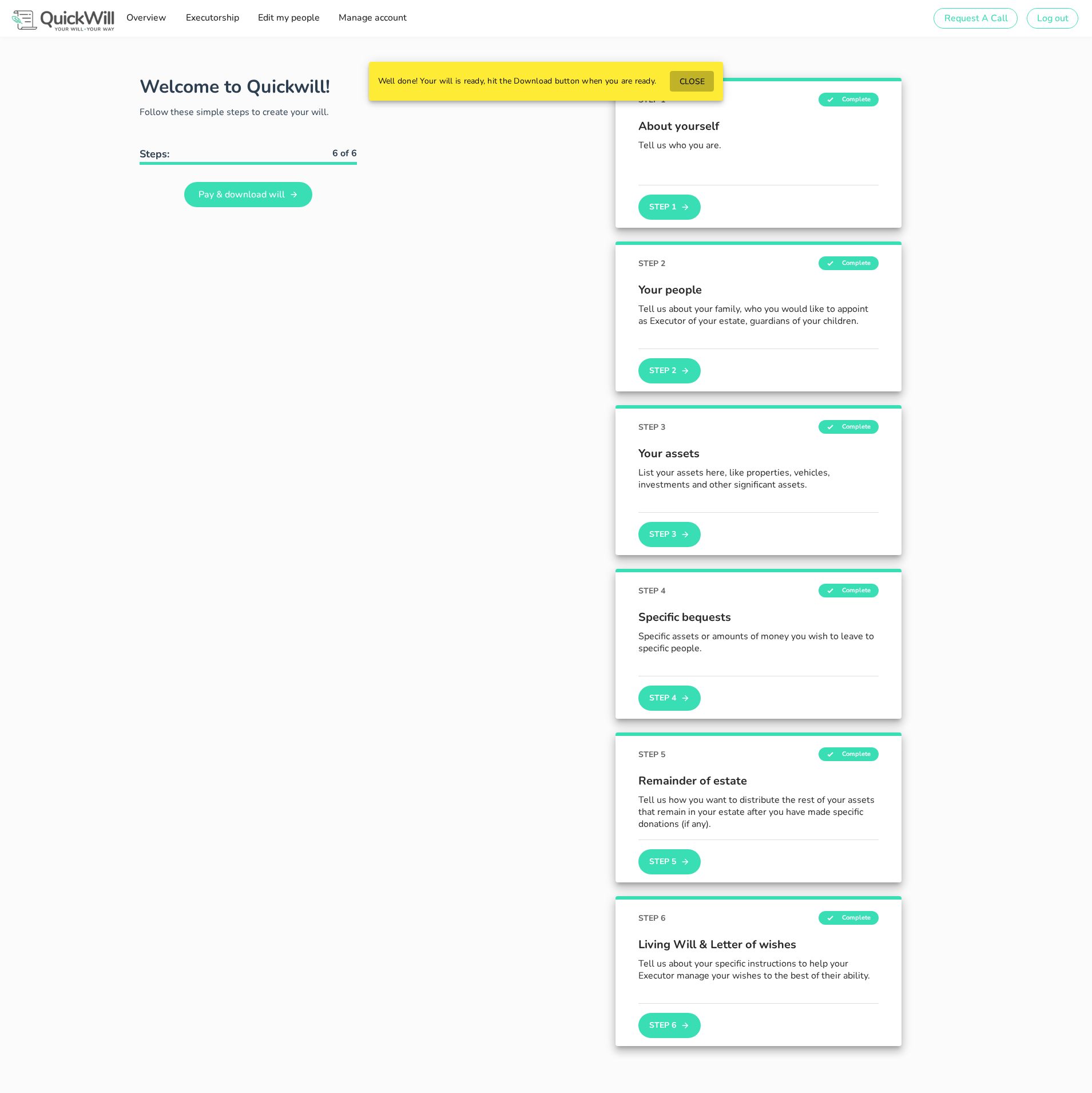
drag, startPoint x: 695, startPoint y: 81, endPoint x: 694, endPoint y: 106, distance: 25.0
click at [695, 81] on span "CLOSE" at bounding box center [692, 81] width 26 height 11
